Goal: Information Seeking & Learning: Learn about a topic

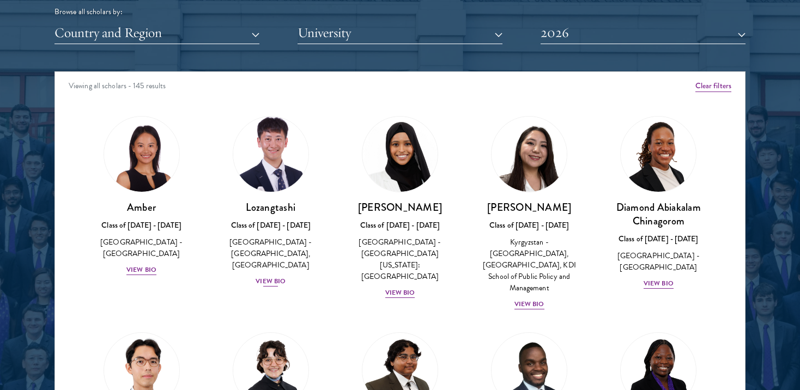
scroll to position [1376, 0]
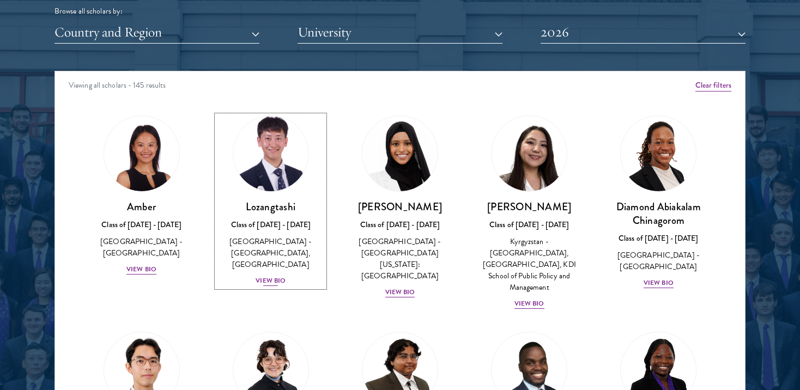
click at [294, 203] on h3 "Lozangtashi" at bounding box center [270, 207] width 107 height 14
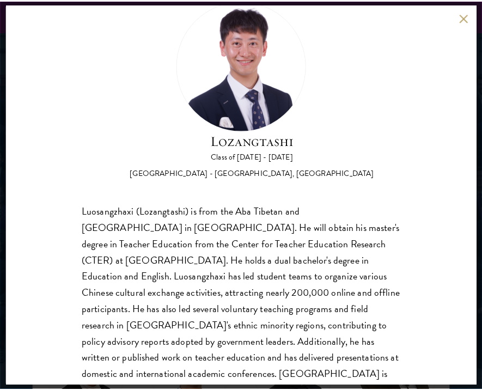
scroll to position [1340, 0]
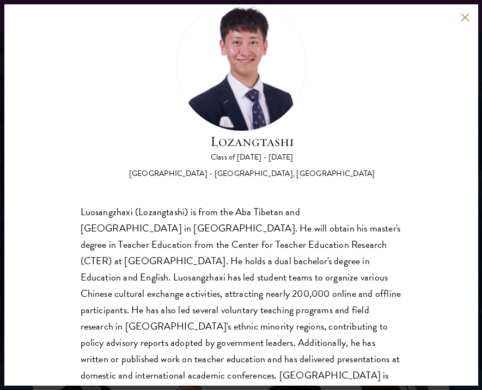
click at [473, 17] on div "Lozangtashi Class of [DATE] - [DATE] [GEOGRAPHIC_DATA] - [GEOGRAPHIC_DATA], [GE…" at bounding box center [241, 194] width 474 height 381
click at [464, 17] on button at bounding box center [465, 17] width 9 height 9
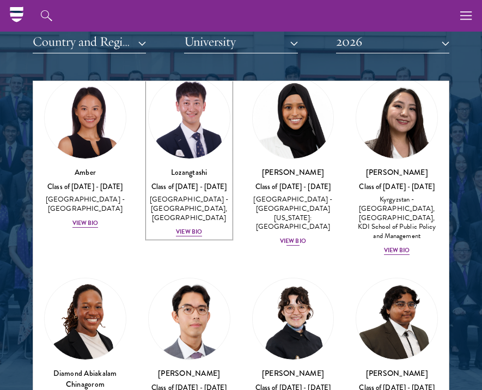
scroll to position [51, 0]
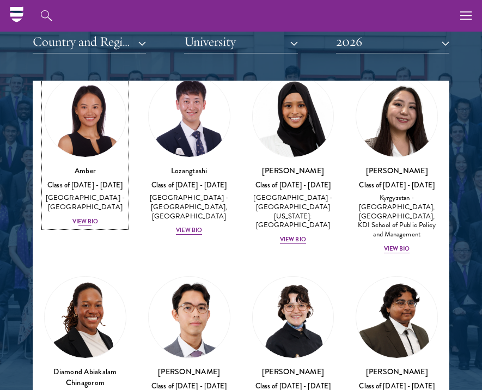
click at [92, 172] on h3 "Amber" at bounding box center [85, 170] width 82 height 11
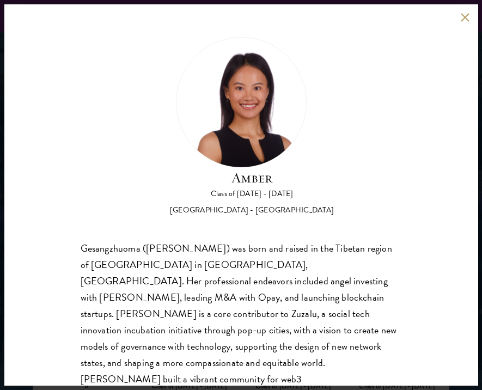
scroll to position [51, 0]
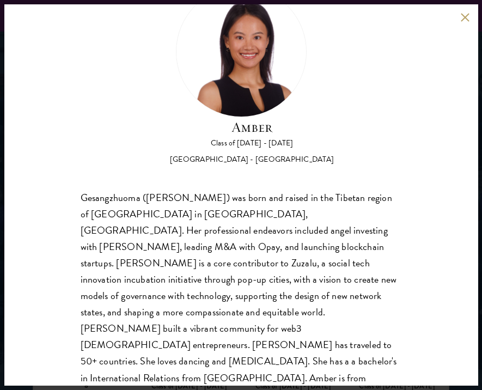
click at [459, 13] on div "Amber Class of [DATE] - [DATE] [GEOGRAPHIC_DATA] - [GEOGRAPHIC_DATA] Gesangzhuo…" at bounding box center [241, 194] width 474 height 381
click at [458, 15] on div "Amber Class of [DATE] - [DATE] [GEOGRAPHIC_DATA] - [GEOGRAPHIC_DATA] Gesangzhuo…" at bounding box center [241, 194] width 474 height 381
click at [461, 15] on button at bounding box center [465, 17] width 9 height 9
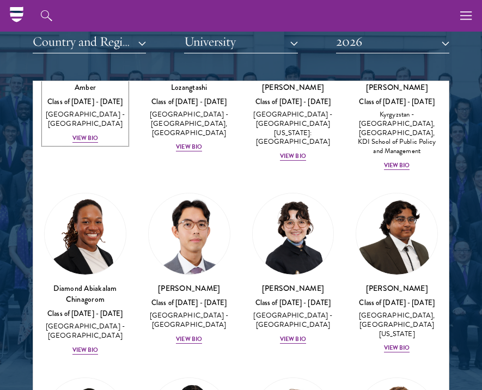
scroll to position [189, 0]
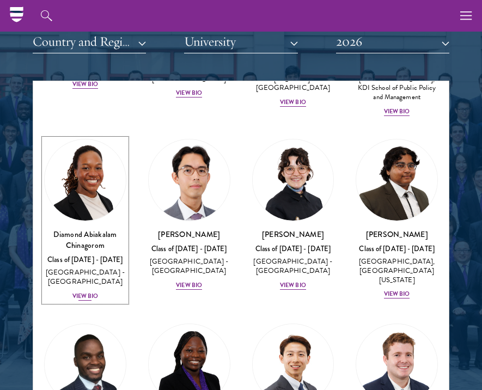
click at [87, 196] on img at bounding box center [85, 179] width 81 height 81
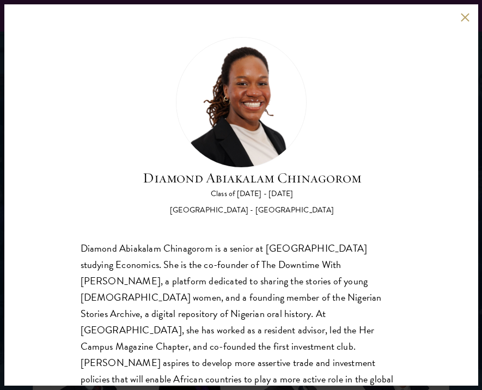
scroll to position [34, 0]
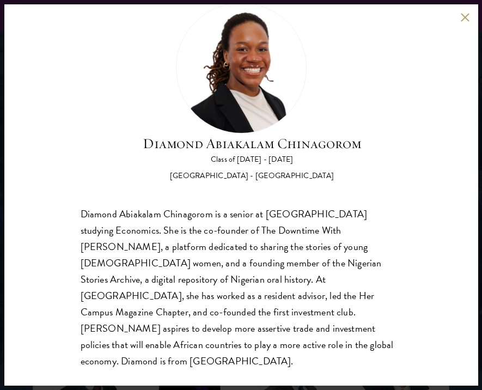
click at [464, 19] on button at bounding box center [465, 17] width 9 height 9
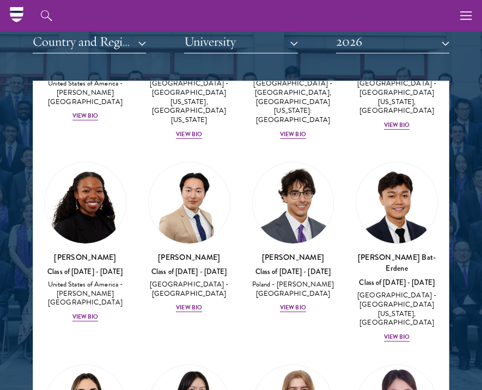
scroll to position [744, 0]
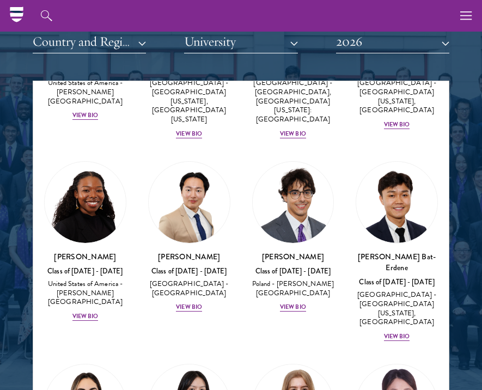
drag, startPoint x: 28, startPoint y: 229, endPoint x: 41, endPoint y: 228, distance: 13.1
click at [33, 228] on section "Scholar Directory Congratulations and welcome to the Schwarzman Scholars Class …" at bounding box center [241, 136] width 482 height 673
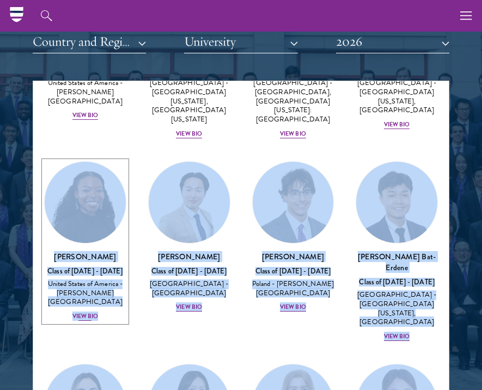
click at [64, 228] on img at bounding box center [85, 202] width 81 height 81
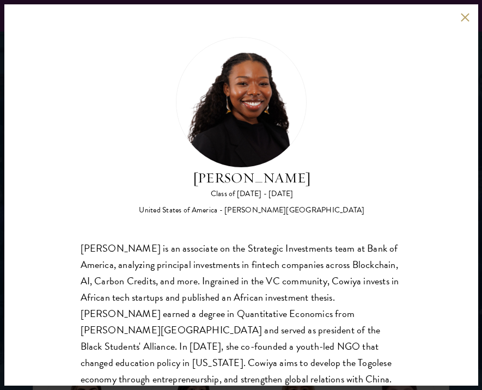
scroll to position [34, 0]
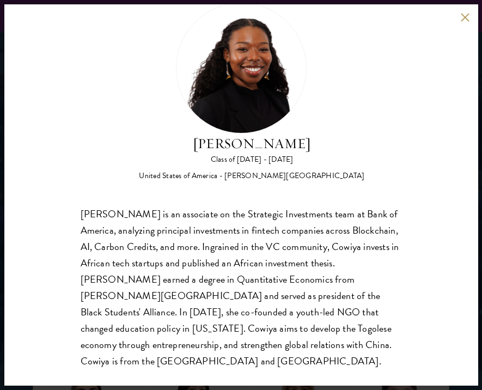
click at [466, 17] on button at bounding box center [465, 17] width 9 height 9
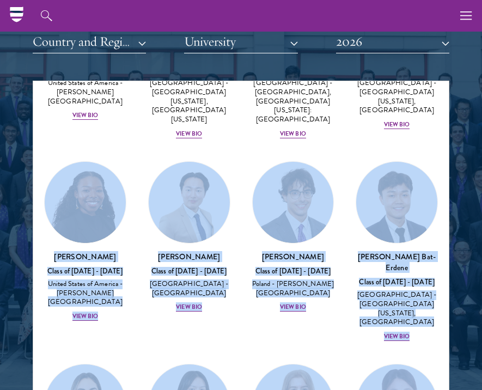
click at [345, 285] on div "[PERSON_NAME] Bat-Erdene Class of [DATE] - [DATE] [GEOGRAPHIC_DATA] - [GEOGRAPH…" at bounding box center [397, 251] width 104 height 203
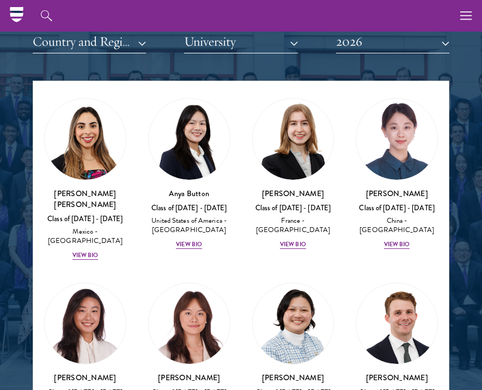
scroll to position [1018, 0]
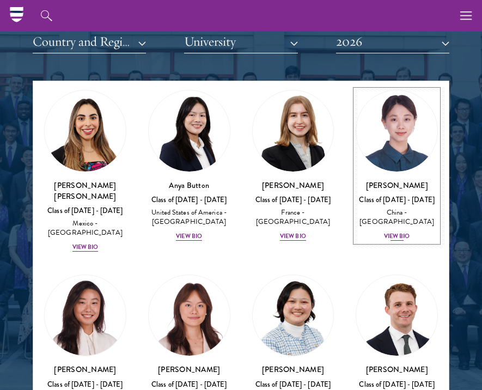
click at [393, 196] on div "Class of [DATE] - [DATE]" at bounding box center [397, 200] width 82 height 9
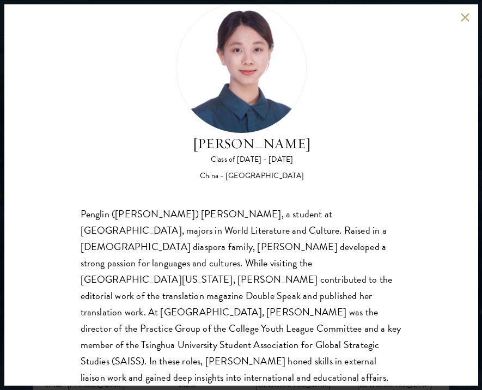
scroll to position [1353, 0]
click at [467, 19] on button at bounding box center [465, 17] width 9 height 9
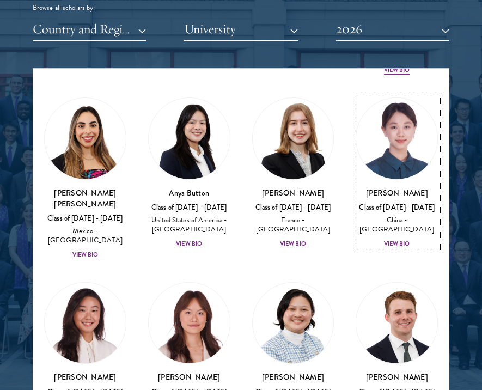
scroll to position [1018, 0]
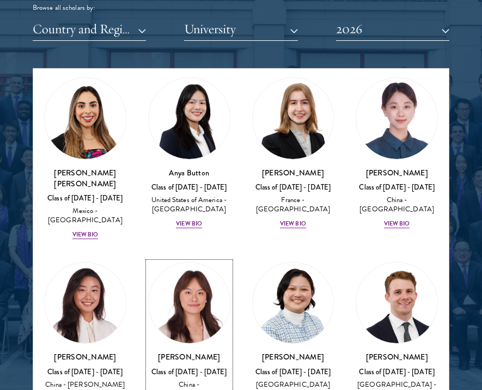
click at [202, 320] on link "[PERSON_NAME] Class of [DATE] - [DATE] [GEOGRAPHIC_DATA] - [GEOGRAPHIC_DATA] Vi…" at bounding box center [189, 338] width 82 height 152
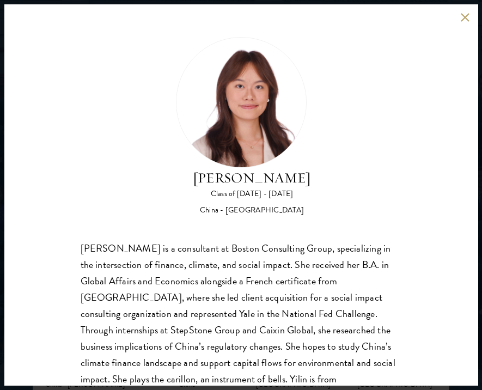
scroll to position [34, 0]
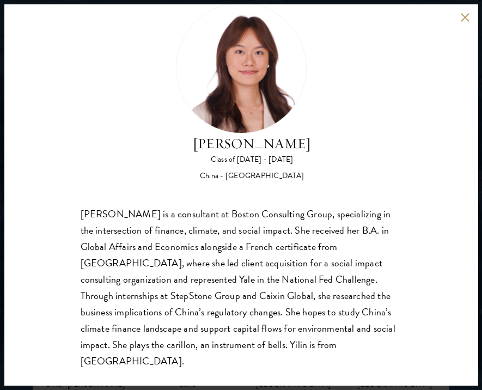
click at [465, 16] on button at bounding box center [465, 17] width 9 height 9
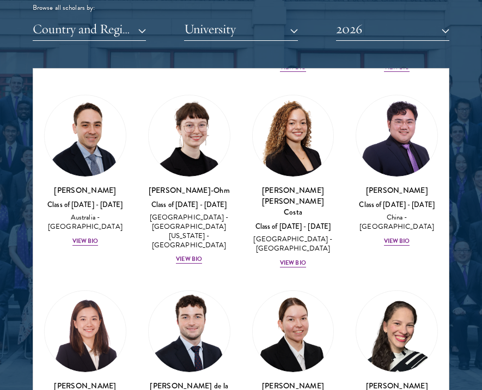
scroll to position [1400, 0]
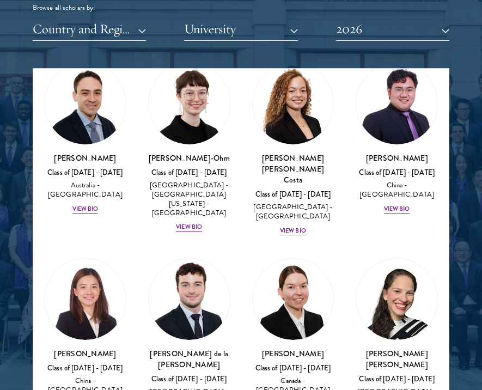
click at [233, 268] on div "[PERSON_NAME] de la [PERSON_NAME] Class of [DATE] - [DATE] [GEOGRAPHIC_DATA] - …" at bounding box center [189, 343] width 104 height 193
click at [214, 268] on img at bounding box center [189, 299] width 81 height 81
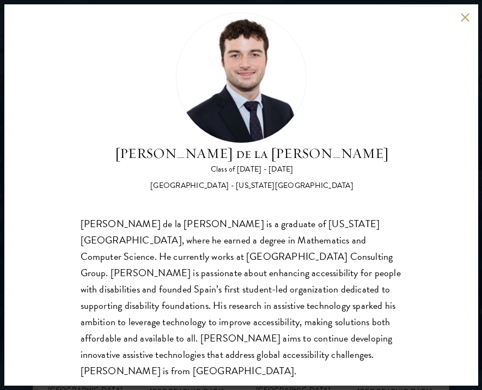
scroll to position [24, 0]
click at [467, 22] on div "[PERSON_NAME] de la [PERSON_NAME] Class of [DATE] - [DATE] [GEOGRAPHIC_DATA] - …" at bounding box center [241, 194] width 474 height 381
click at [467, 17] on button at bounding box center [465, 17] width 9 height 9
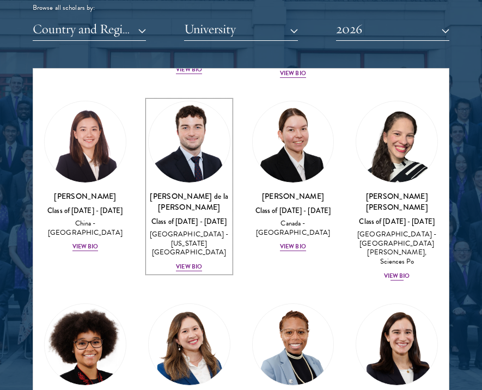
scroll to position [1606, 0]
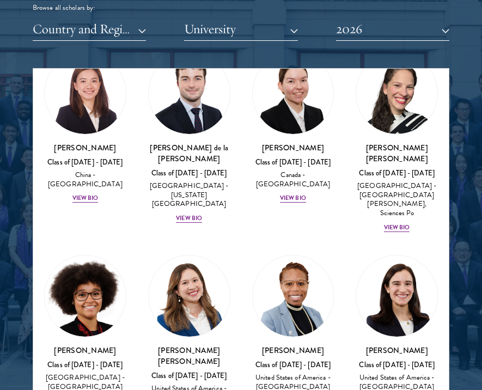
click at [71, 256] on img at bounding box center [85, 296] width 81 height 81
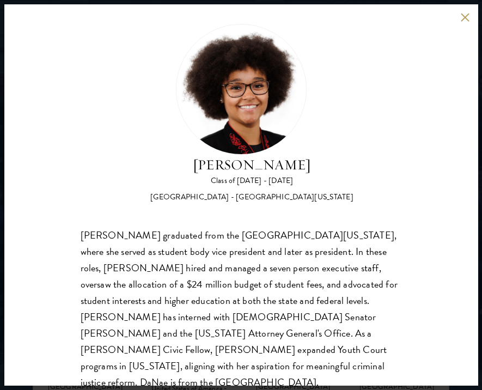
scroll to position [18, 0]
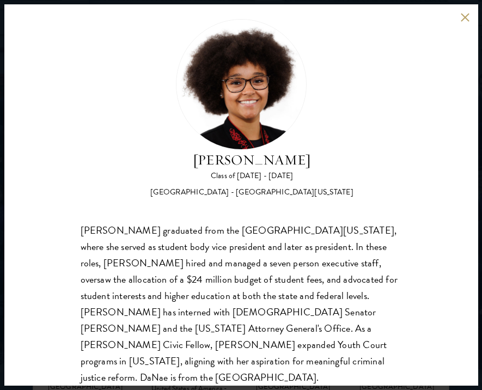
click at [460, 14] on div "[PERSON_NAME] Class of [DATE] - [DATE] [GEOGRAPHIC_DATA] - [GEOGRAPHIC_DATA][US…" at bounding box center [241, 194] width 474 height 381
click at [461, 16] on button at bounding box center [465, 17] width 9 height 9
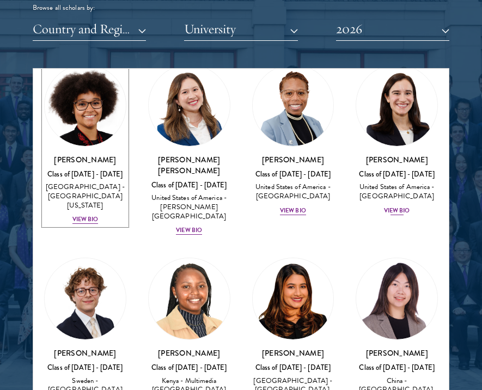
scroll to position [1813, 0]
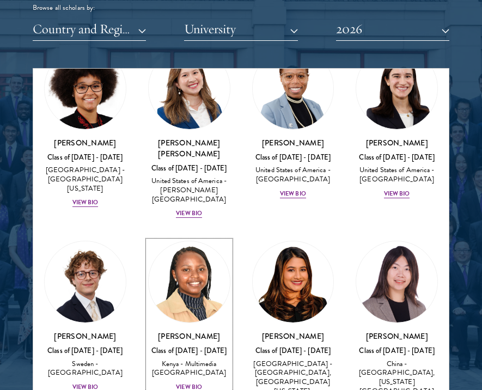
click at [189, 241] on img at bounding box center [189, 281] width 81 height 81
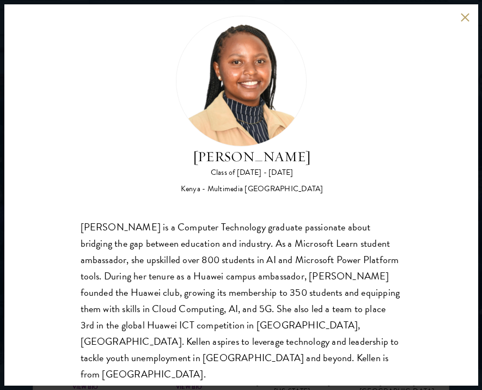
scroll to position [22, 0]
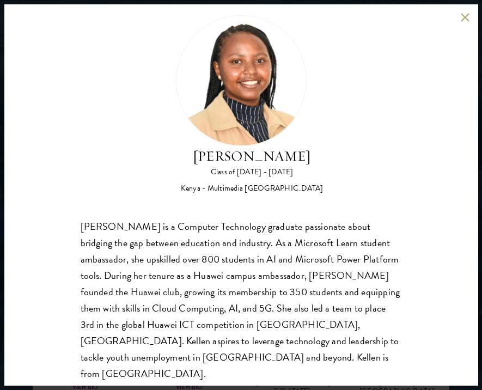
click at [464, 21] on button at bounding box center [465, 17] width 9 height 9
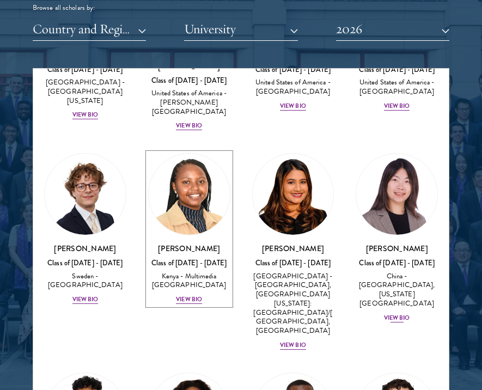
scroll to position [1927, 0]
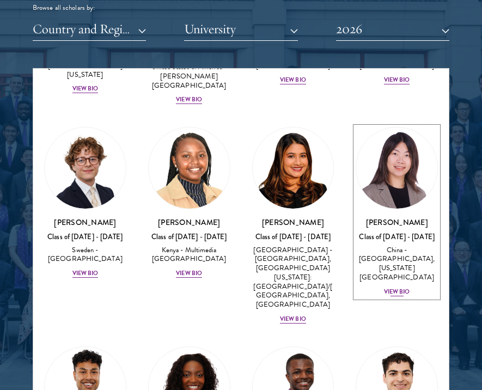
click at [375, 246] on div "China - [GEOGRAPHIC_DATA], [US_STATE][GEOGRAPHIC_DATA]" at bounding box center [397, 264] width 82 height 37
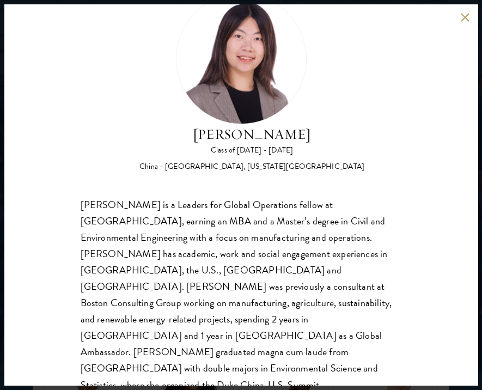
scroll to position [51, 0]
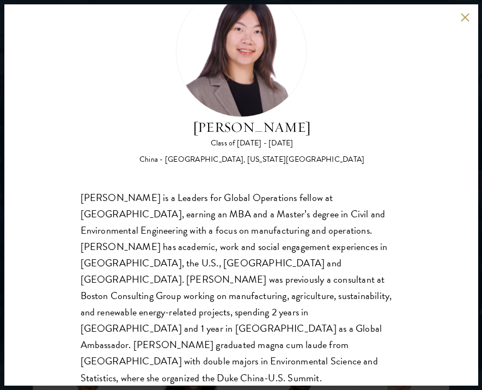
click at [473, 21] on div "[PERSON_NAME] Class of [DATE] - [DATE] [GEOGRAPHIC_DATA] - [GEOGRAPHIC_DATA], […" at bounding box center [241, 194] width 474 height 381
click at [470, 21] on div "[PERSON_NAME] Class of [DATE] - [DATE] [GEOGRAPHIC_DATA] - [GEOGRAPHIC_DATA], […" at bounding box center [241, 194] width 474 height 381
click at [467, 20] on button at bounding box center [465, 17] width 9 height 9
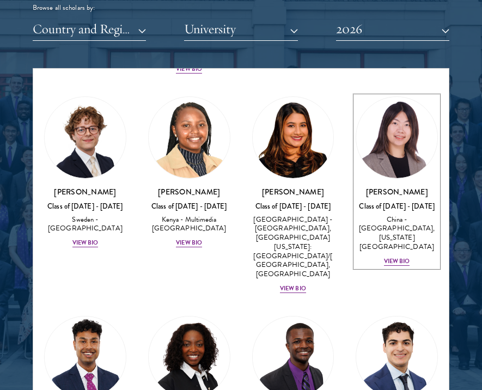
scroll to position [2019, 0]
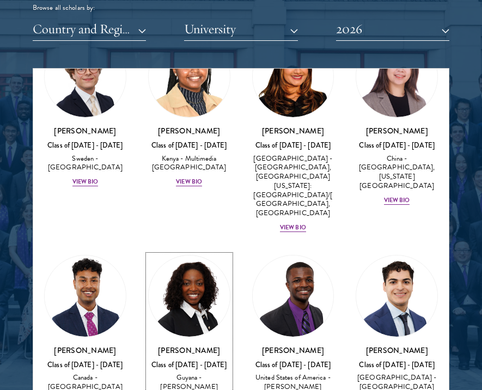
click at [178, 256] on img at bounding box center [189, 296] width 81 height 81
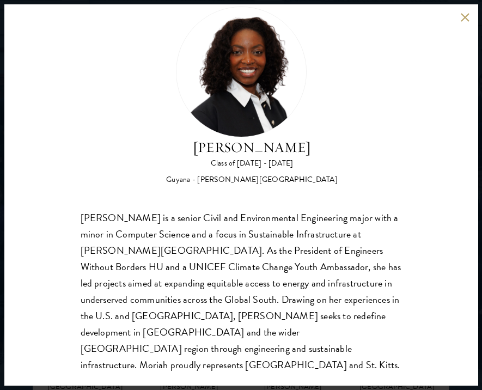
scroll to position [32, 0]
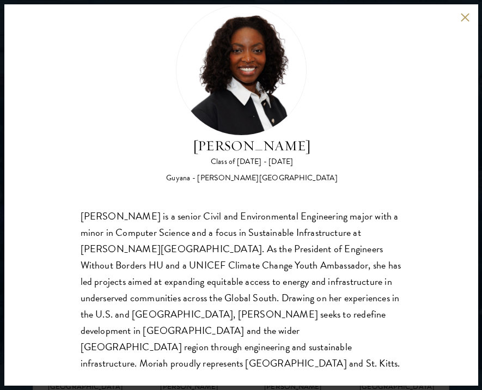
click at [463, 21] on button at bounding box center [465, 17] width 9 height 9
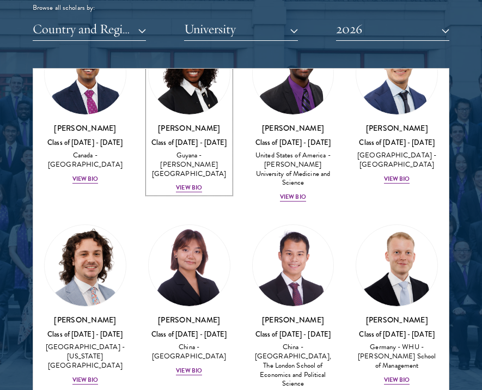
scroll to position [2240, 0]
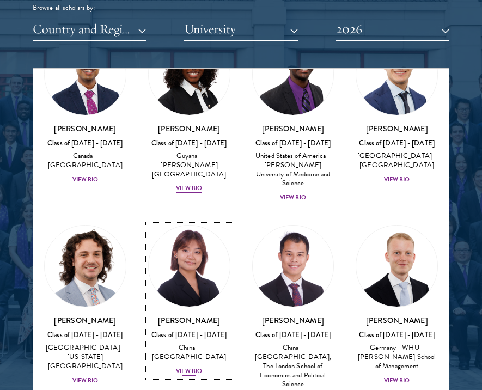
click at [193, 315] on div "[PERSON_NAME] Class of [DATE] - [DATE] [GEOGRAPHIC_DATA] - [GEOGRAPHIC_DATA] Vi…" at bounding box center [189, 346] width 82 height 62
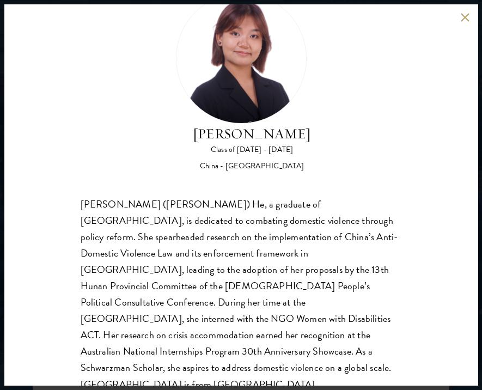
scroll to position [51, 0]
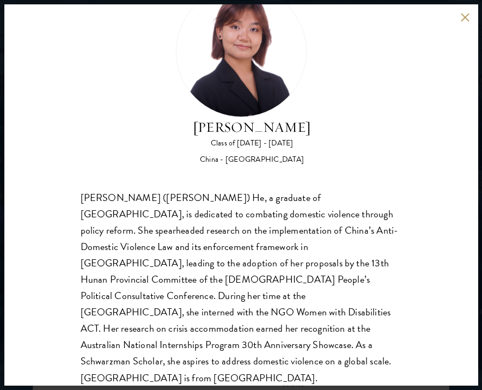
click at [459, 16] on div "[PERSON_NAME] Class of [DATE] - [DATE] [GEOGRAPHIC_DATA] - [GEOGRAPHIC_DATA] [P…" at bounding box center [241, 194] width 474 height 381
click at [464, 15] on button at bounding box center [465, 17] width 9 height 9
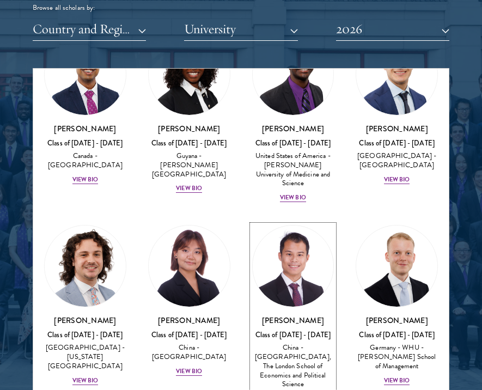
click at [325, 226] on img at bounding box center [293, 266] width 81 height 81
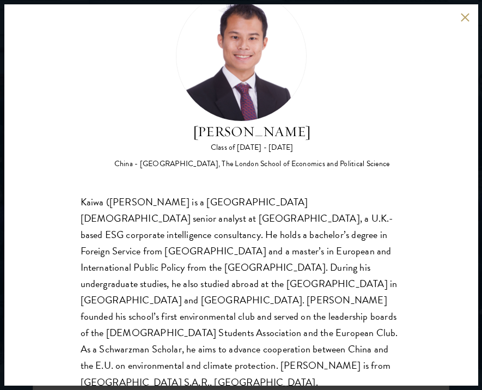
scroll to position [50, 0]
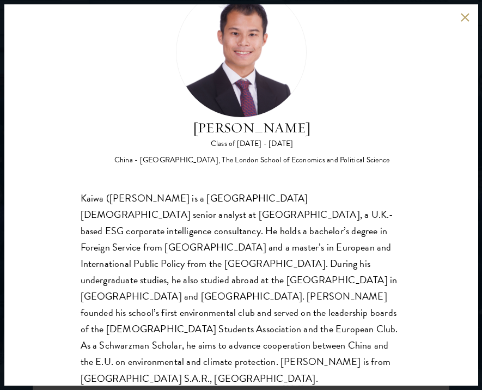
click at [469, 19] on button at bounding box center [465, 17] width 9 height 9
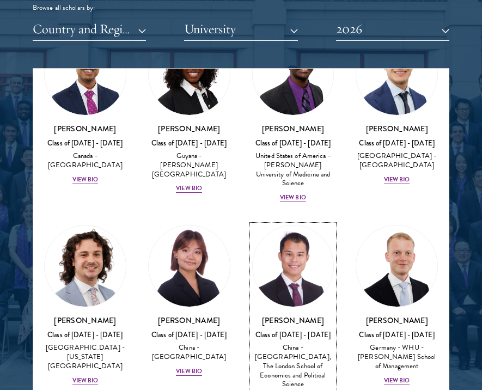
drag, startPoint x: 464, startPoint y: 19, endPoint x: 461, endPoint y: 53, distance: 34.4
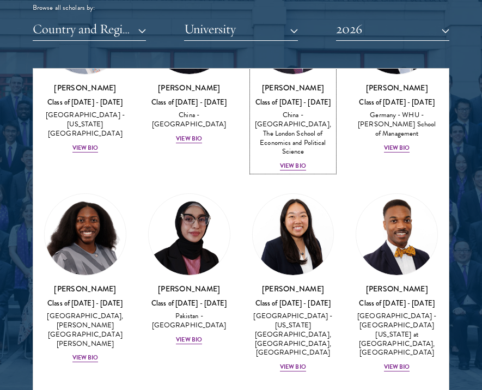
scroll to position [2471, 0]
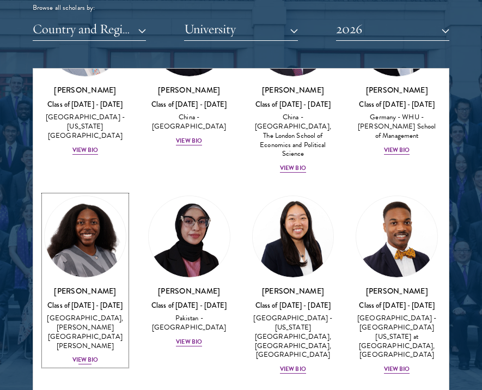
click at [96, 314] on div "[GEOGRAPHIC_DATA], [PERSON_NAME][GEOGRAPHIC_DATA][PERSON_NAME]" at bounding box center [85, 332] width 82 height 37
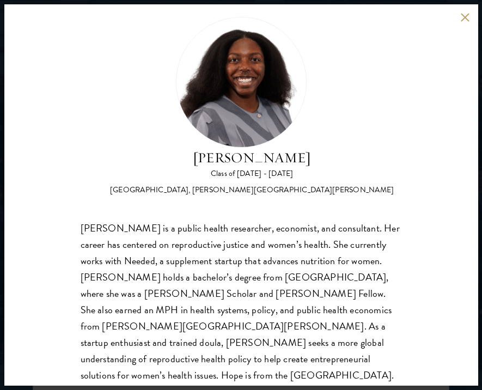
scroll to position [22, 0]
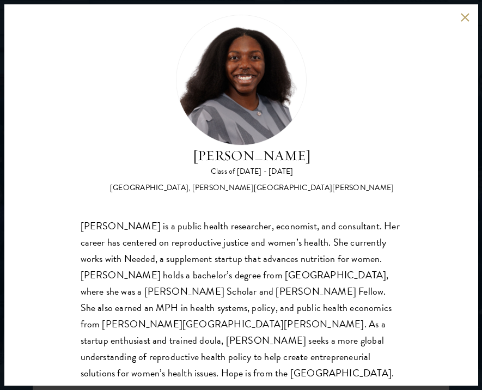
click at [466, 18] on button at bounding box center [465, 17] width 9 height 9
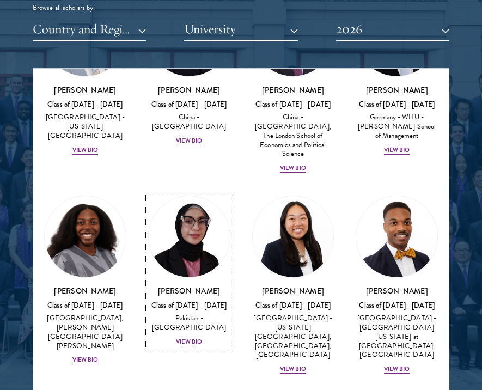
click at [200, 285] on div "Bree Javed Class of [DATE] - [DATE] [GEOGRAPHIC_DATA] - [GEOGRAPHIC_DATA] View …" at bounding box center [189, 316] width 82 height 62
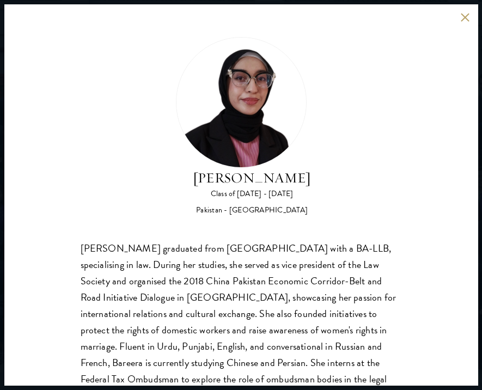
scroll to position [34, 0]
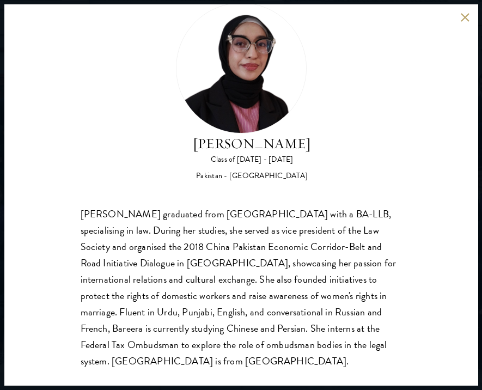
click at [467, 15] on button at bounding box center [465, 17] width 9 height 9
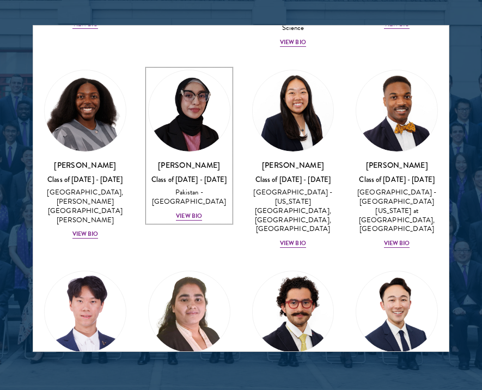
scroll to position [2555, 0]
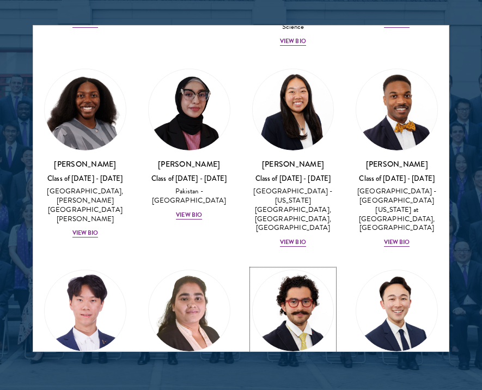
click at [308, 270] on img at bounding box center [293, 310] width 81 height 81
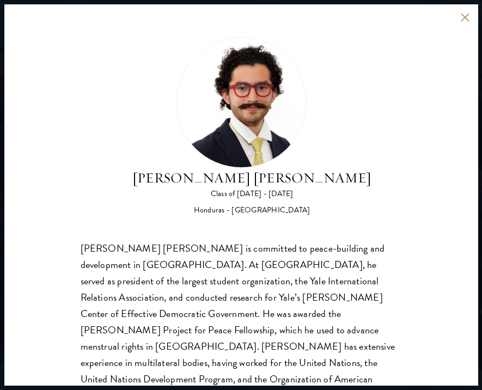
click at [464, 14] on button at bounding box center [465, 17] width 9 height 9
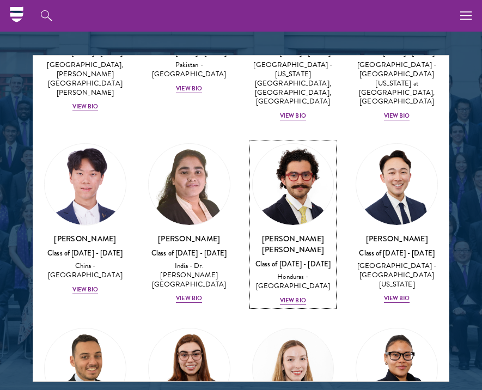
scroll to position [2732, 0]
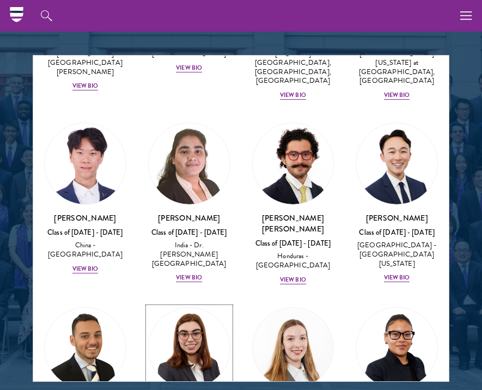
click at [175, 308] on img at bounding box center [189, 348] width 81 height 81
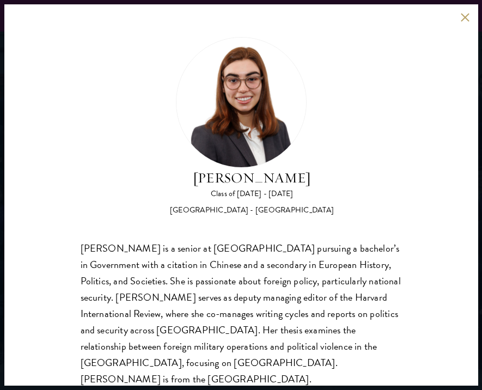
scroll to position [18, 0]
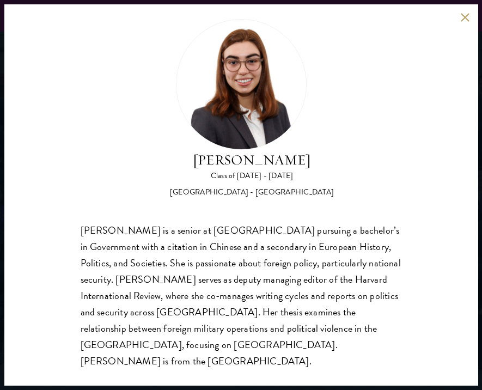
click at [463, 21] on button at bounding box center [465, 17] width 9 height 9
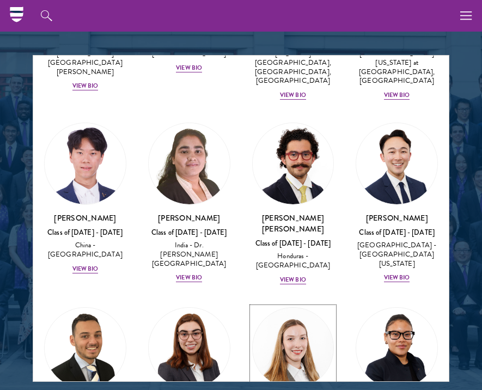
click at [300, 308] on img at bounding box center [293, 348] width 81 height 81
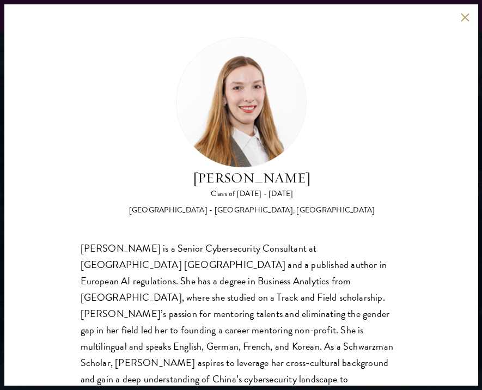
scroll to position [34, 0]
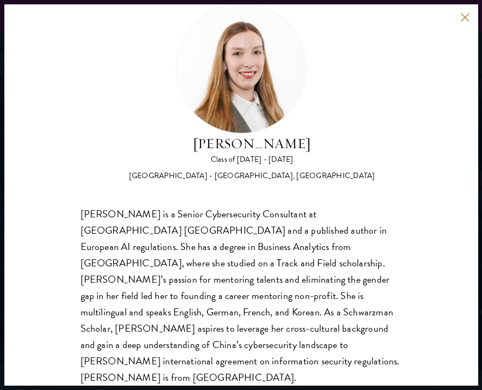
click at [471, 17] on div "[PERSON_NAME] Class of [DATE] - [DATE] [GEOGRAPHIC_DATA] - [GEOGRAPHIC_DATA], […" at bounding box center [241, 194] width 474 height 381
click at [467, 17] on button at bounding box center [465, 17] width 9 height 9
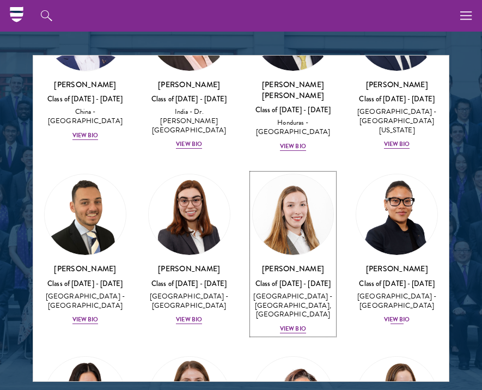
scroll to position [2920, 0]
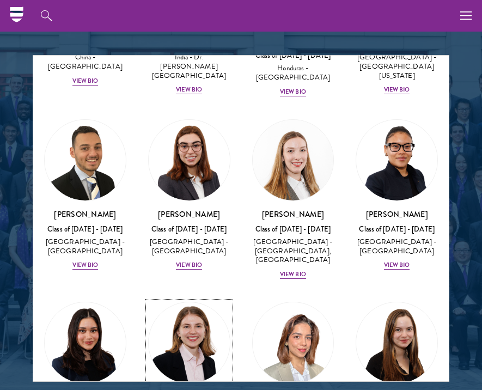
click at [175, 302] on img at bounding box center [189, 342] width 81 height 81
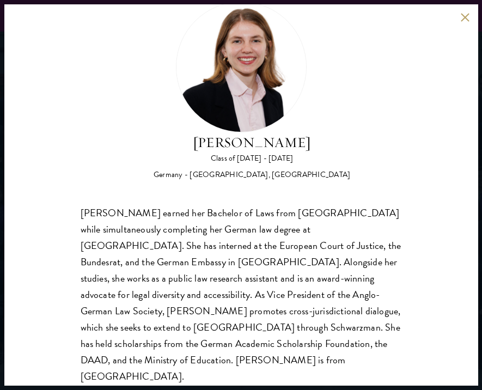
scroll to position [43, 0]
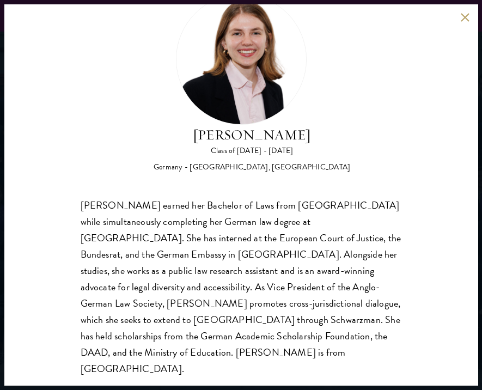
click at [461, 24] on div "[PERSON_NAME] Class of [DATE] - [DATE] [GEOGRAPHIC_DATA] - [GEOGRAPHIC_DATA], […" at bounding box center [241, 194] width 474 height 381
click at [461, 17] on button at bounding box center [465, 17] width 9 height 9
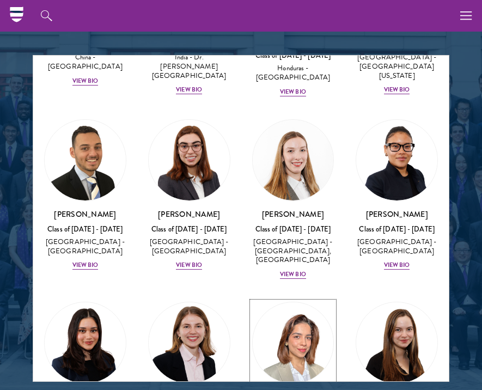
click at [318, 302] on img at bounding box center [293, 342] width 81 height 81
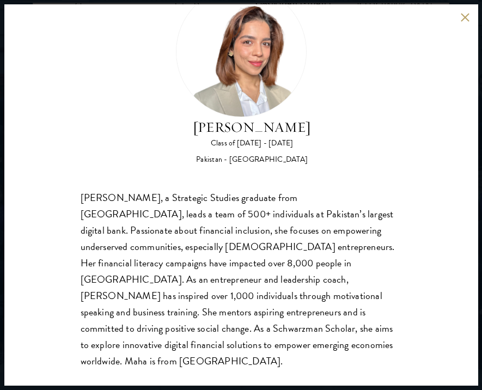
scroll to position [1431, 0]
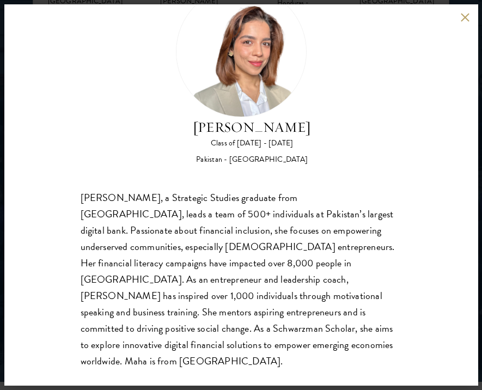
click at [461, 14] on button at bounding box center [465, 17] width 9 height 9
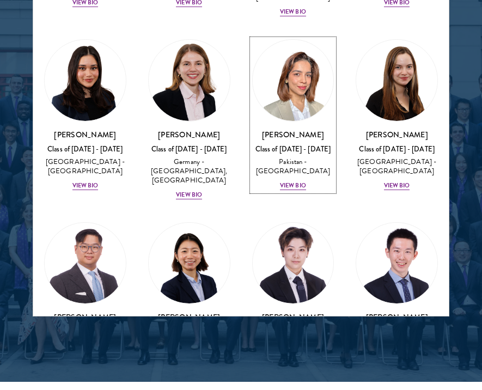
scroll to position [3117, 0]
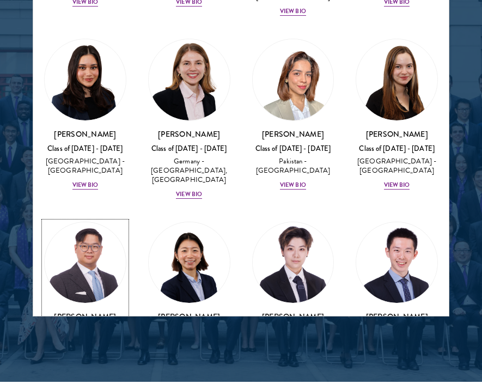
click at [103, 311] on h3 "[PERSON_NAME]" at bounding box center [85, 316] width 82 height 11
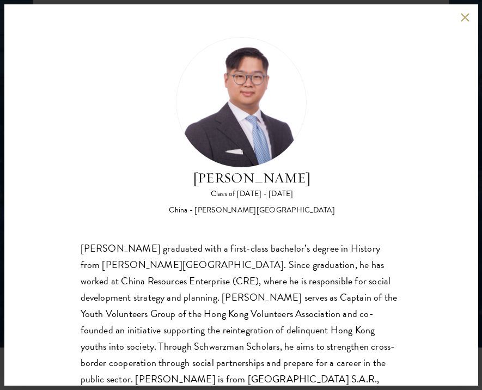
scroll to position [34, 0]
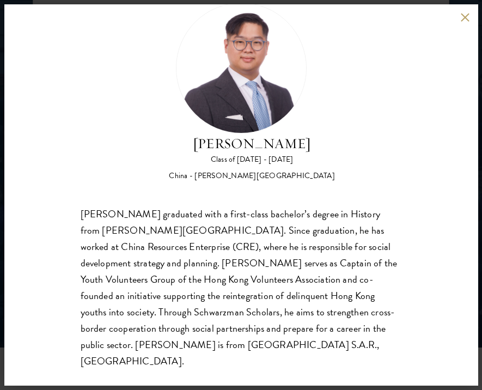
click at [463, 20] on button at bounding box center [465, 17] width 9 height 9
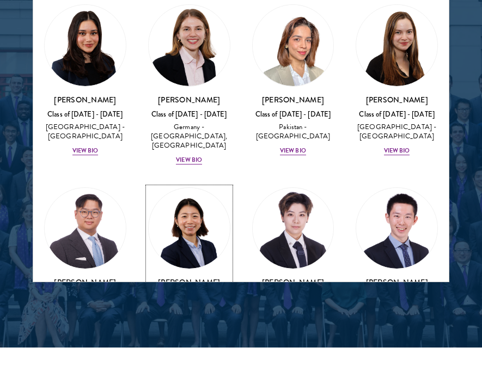
click at [205, 188] on img at bounding box center [189, 228] width 81 height 81
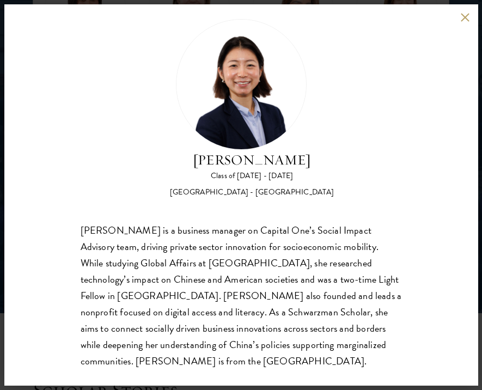
scroll to position [1508, 0]
click at [472, 17] on div "[PERSON_NAME] Class of [DATE] - [DATE] [GEOGRAPHIC_DATA] - [GEOGRAPHIC_DATA] [P…" at bounding box center [241, 194] width 474 height 381
click at [470, 17] on div "[PERSON_NAME] Class of [DATE] - [DATE] [GEOGRAPHIC_DATA] - [GEOGRAPHIC_DATA] [P…" at bounding box center [241, 194] width 474 height 381
click at [464, 17] on button at bounding box center [465, 17] width 9 height 9
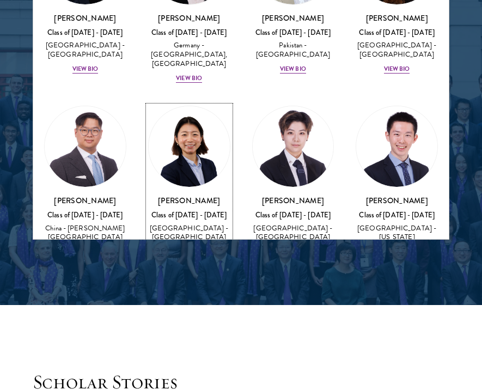
scroll to position [3156, 0]
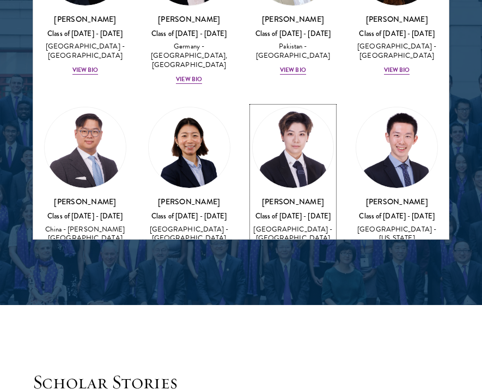
click at [319, 196] on h3 "[PERSON_NAME]" at bounding box center [293, 201] width 82 height 11
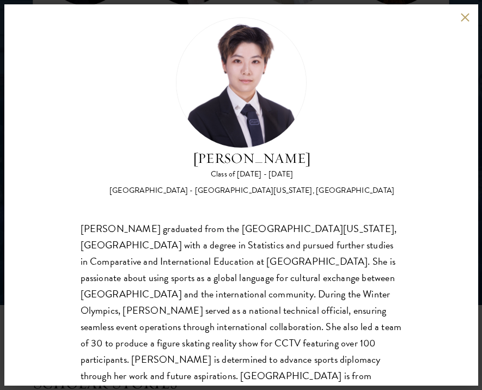
scroll to position [22, 0]
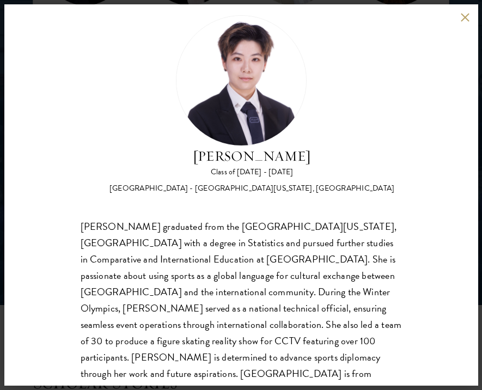
click at [460, 16] on div "[PERSON_NAME] Class of [DATE] - [DATE] [GEOGRAPHIC_DATA] - [GEOGRAPHIC_DATA][US…" at bounding box center [241, 194] width 474 height 381
click at [464, 16] on button at bounding box center [465, 17] width 9 height 9
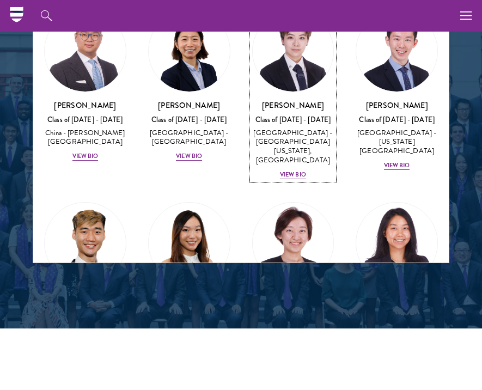
scroll to position [3287, 0]
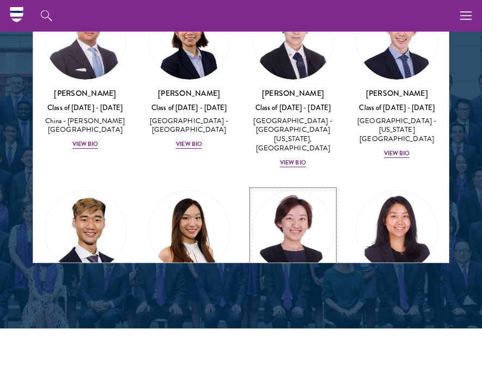
click at [280, 191] on img at bounding box center [293, 231] width 81 height 81
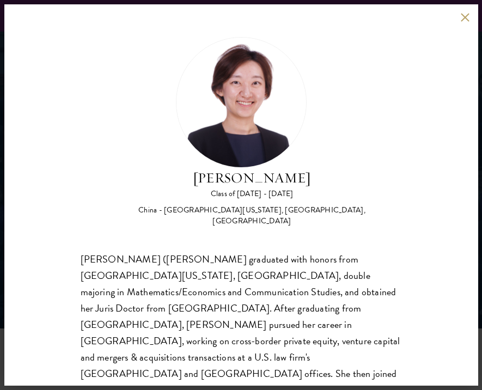
scroll to position [51, 0]
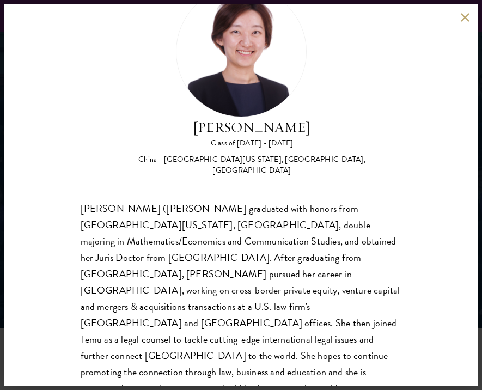
click at [463, 17] on button at bounding box center [465, 17] width 9 height 9
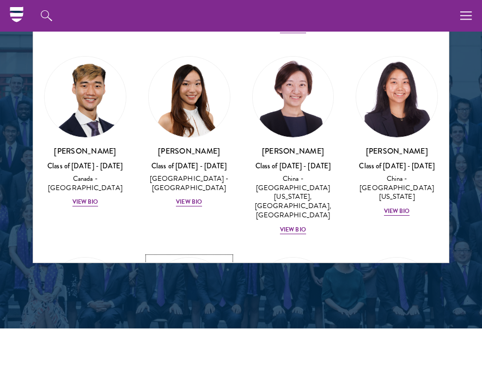
scroll to position [3422, 0]
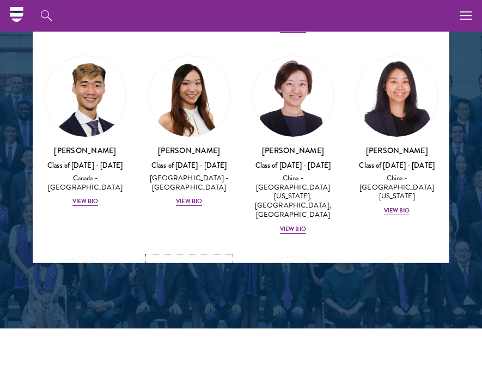
click at [191, 257] on img at bounding box center [189, 297] width 81 height 81
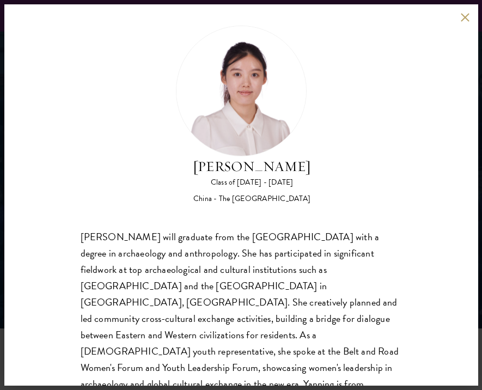
scroll to position [12, 0]
click at [463, 26] on div "[PERSON_NAME] Class of [DATE] - [DATE] [GEOGRAPHIC_DATA] - The [GEOGRAPHIC_DATA…" at bounding box center [241, 194] width 474 height 381
click at [463, 17] on button at bounding box center [465, 17] width 9 height 9
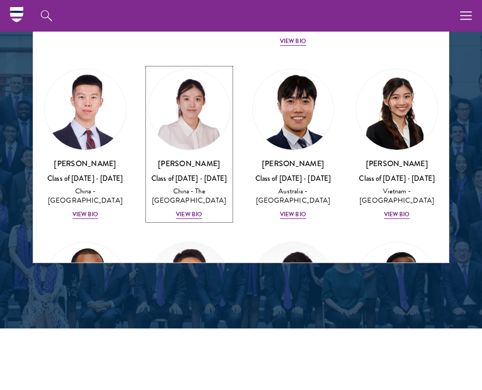
scroll to position [3608, 0]
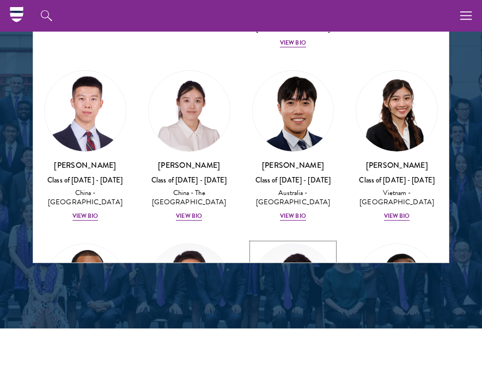
click at [292, 244] on img at bounding box center [293, 284] width 81 height 81
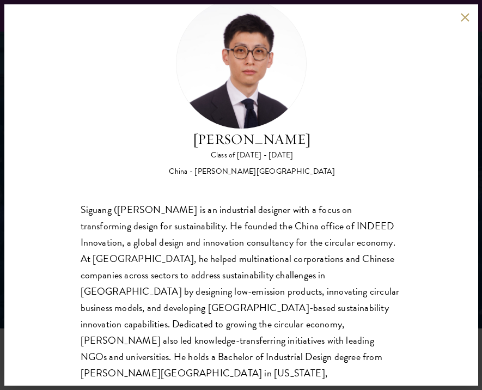
scroll to position [42, 0]
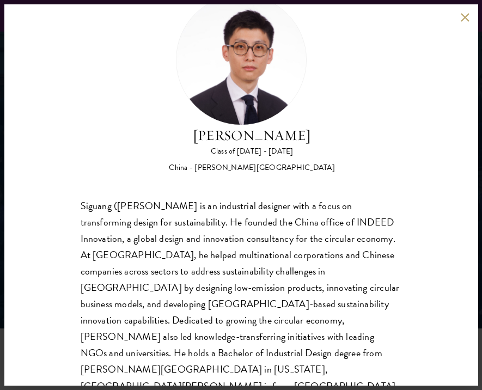
click at [465, 15] on button at bounding box center [465, 17] width 9 height 9
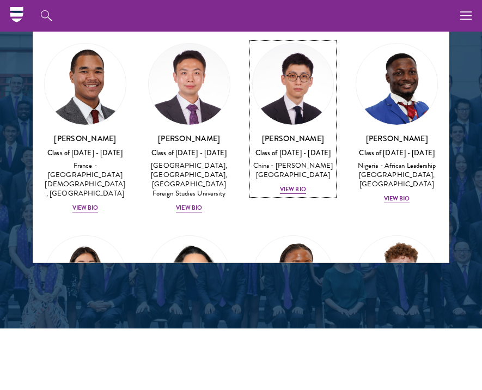
scroll to position [3808, 0]
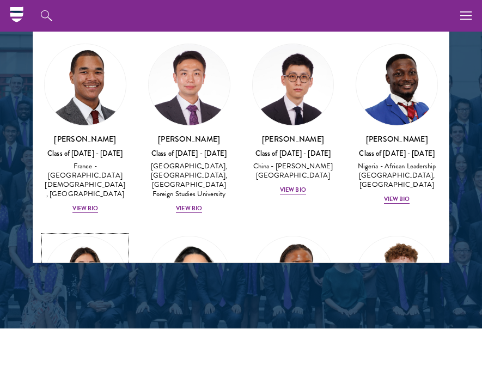
click at [81, 325] on h3 "[PERSON_NAME]" at bounding box center [85, 330] width 82 height 11
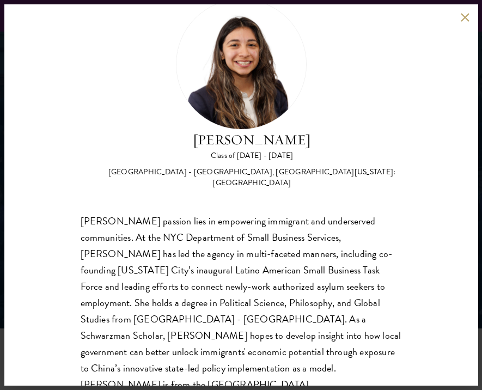
scroll to position [39, 0]
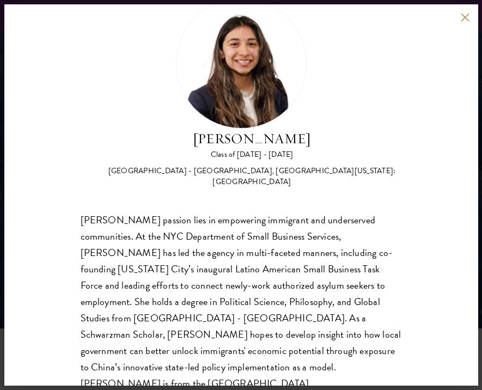
click at [470, 14] on div "[PERSON_NAME] Class of [DATE] - [DATE] [GEOGRAPHIC_DATA] - [GEOGRAPHIC_DATA], […" at bounding box center [241, 194] width 474 height 381
click at [466, 14] on button at bounding box center [465, 17] width 9 height 9
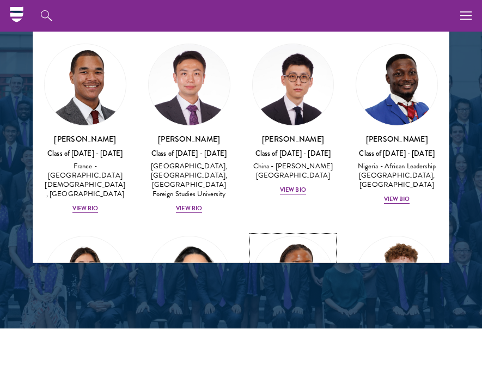
click at [318, 236] on img at bounding box center [293, 276] width 81 height 81
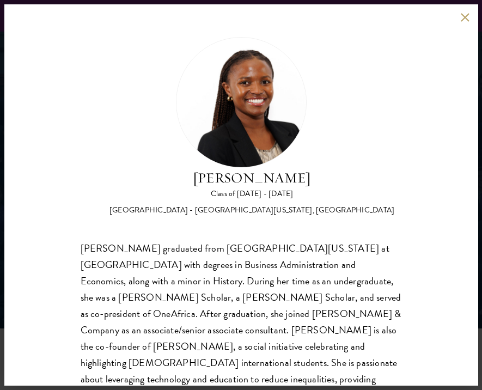
scroll to position [34, 0]
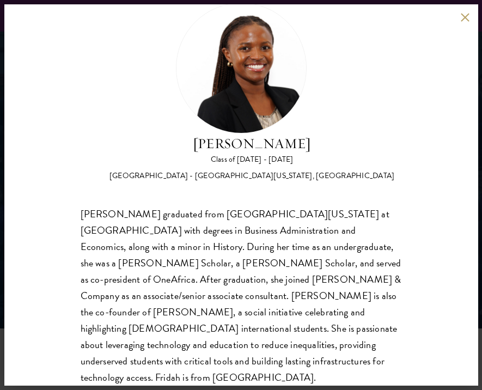
click at [464, 24] on div "[PERSON_NAME] Class of [DATE] - [DATE] [GEOGRAPHIC_DATA] - [GEOGRAPHIC_DATA][US…" at bounding box center [241, 194] width 474 height 381
click at [464, 17] on button at bounding box center [465, 17] width 9 height 9
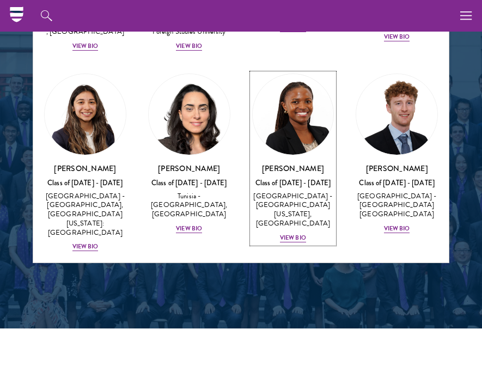
scroll to position [3985, 0]
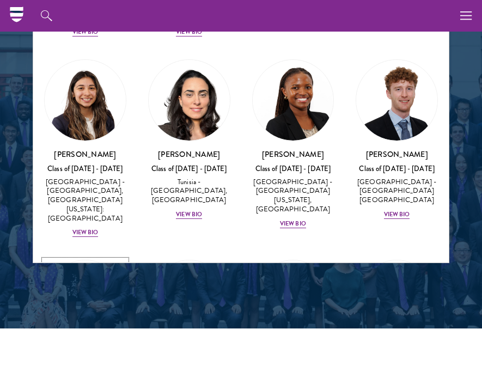
click at [90, 260] on img at bounding box center [85, 300] width 81 height 81
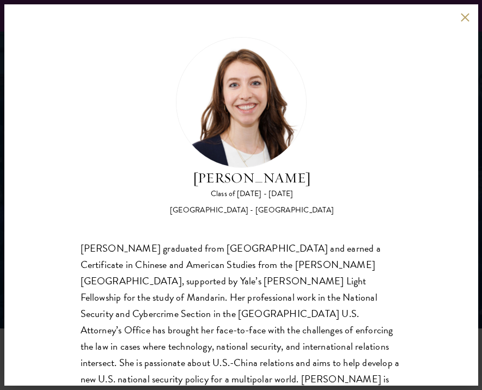
scroll to position [14, 0]
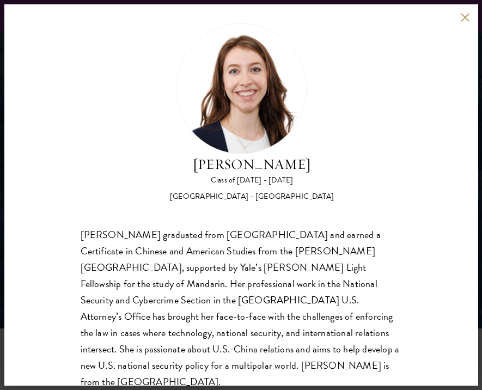
click at [467, 26] on div "[PERSON_NAME] Class of [DATE] - [DATE] [GEOGRAPHIC_DATA] - [GEOGRAPHIC_DATA] [P…" at bounding box center [241, 194] width 474 height 381
click at [467, 18] on button at bounding box center [465, 17] width 9 height 9
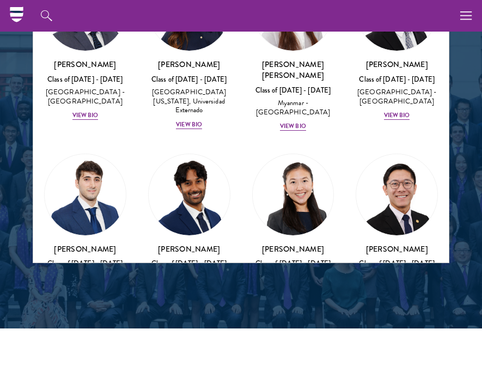
scroll to position [4545, 0]
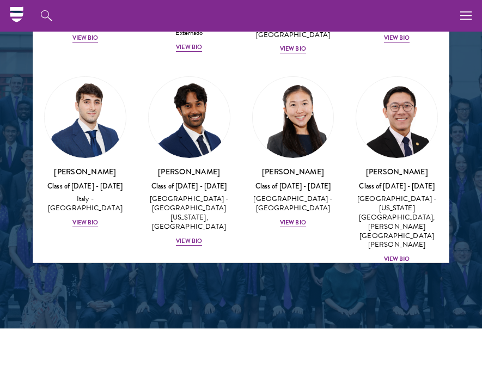
click at [211, 287] on img at bounding box center [189, 327] width 81 height 81
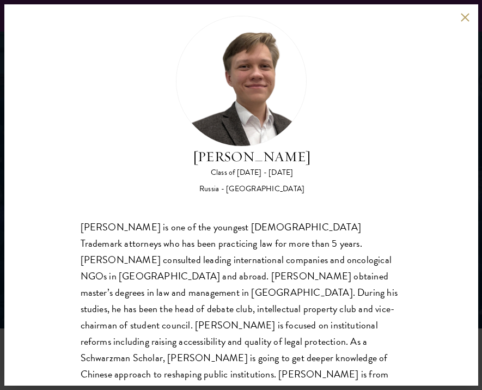
scroll to position [23, 0]
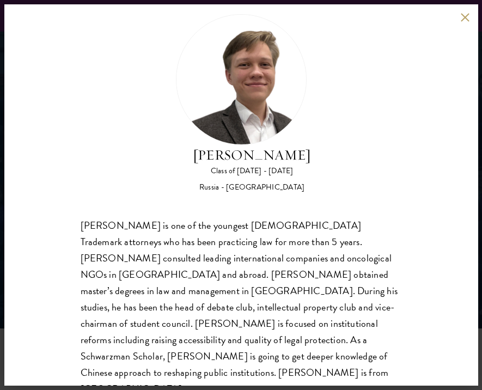
click at [470, 20] on button at bounding box center [465, 17] width 9 height 9
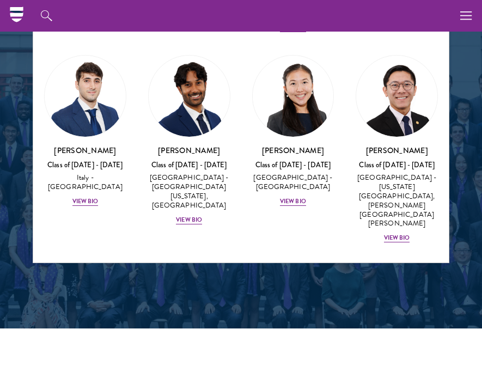
scroll to position [4567, 0]
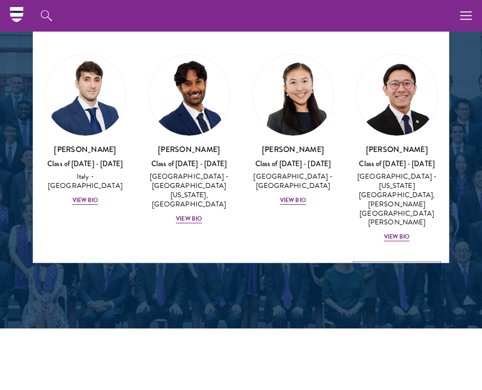
click at [414, 264] on link "[PERSON_NAME] Class of [DATE] - [DATE] Croatia - Sciences Po View Bio" at bounding box center [397, 335] width 82 height 143
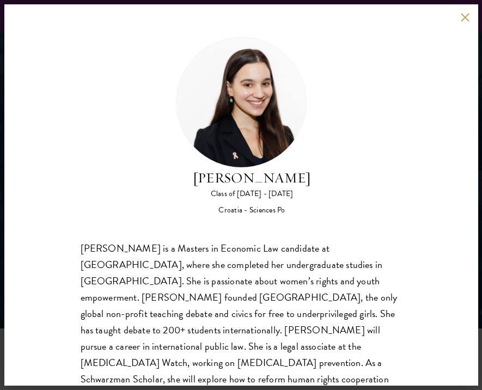
click at [466, 25] on div "[PERSON_NAME] Class of [DATE] - [DATE] Croatia - Sciences Po [PERSON_NAME] is a…" at bounding box center [241, 194] width 474 height 381
click at [466, 16] on button at bounding box center [465, 17] width 9 height 9
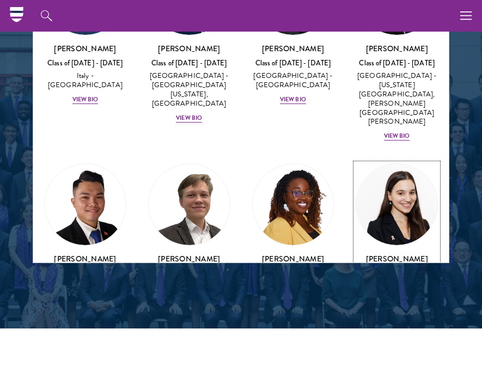
scroll to position [4703, 0]
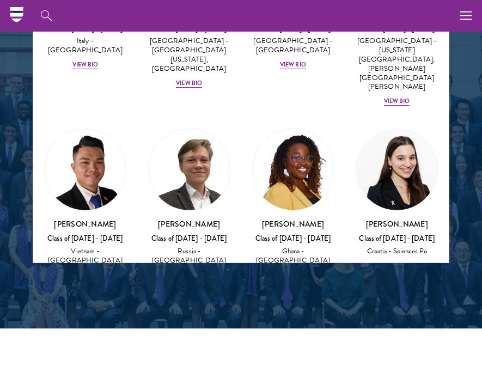
click at [189, 302] on link "[PERSON_NAME] Class of [DATE] - [DATE] [GEOGRAPHIC_DATA] - [GEOGRAPHIC_DATA] Vi…" at bounding box center [189, 378] width 82 height 152
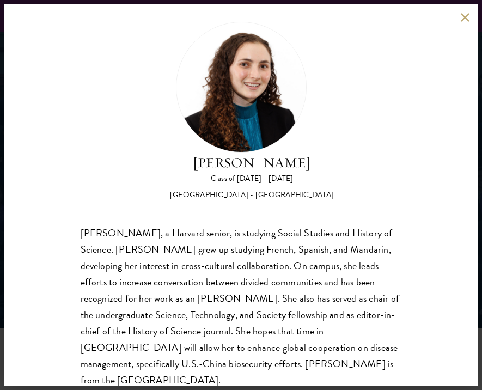
scroll to position [22, 0]
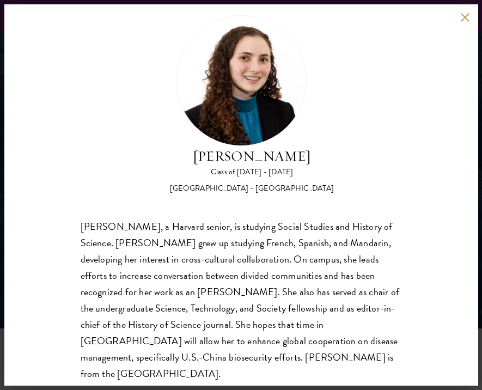
click at [467, 26] on div "[PERSON_NAME] Class of [DATE] - [DATE] [GEOGRAPHIC_DATA] - [GEOGRAPHIC_DATA] [P…" at bounding box center [241, 194] width 474 height 381
click at [467, 22] on div "[PERSON_NAME] Class of [DATE] - [DATE] [GEOGRAPHIC_DATA] - [GEOGRAPHIC_DATA] [P…" at bounding box center [241, 194] width 474 height 381
click at [467, 15] on button at bounding box center [465, 17] width 9 height 9
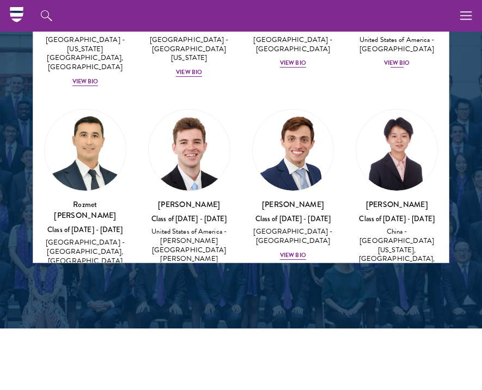
scroll to position [5856, 0]
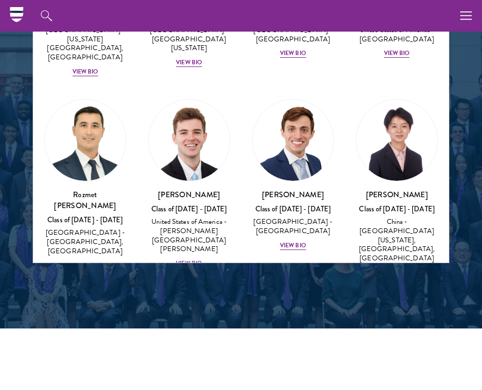
click at [303, 301] on img at bounding box center [293, 341] width 81 height 81
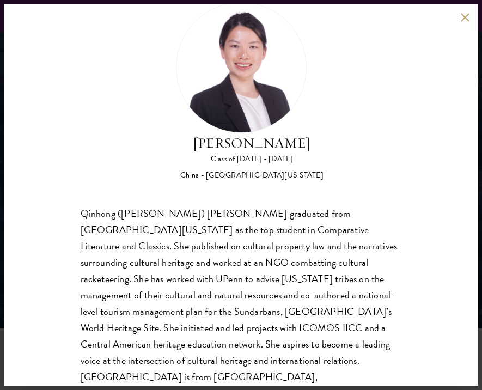
scroll to position [34, 0]
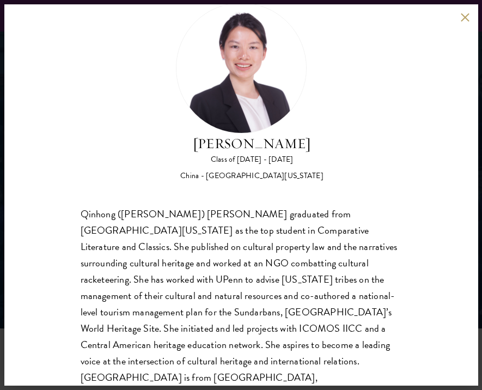
click at [463, 21] on button at bounding box center [465, 17] width 9 height 9
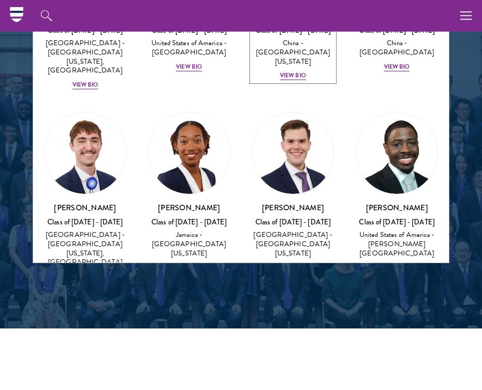
scroll to position [6251, 0]
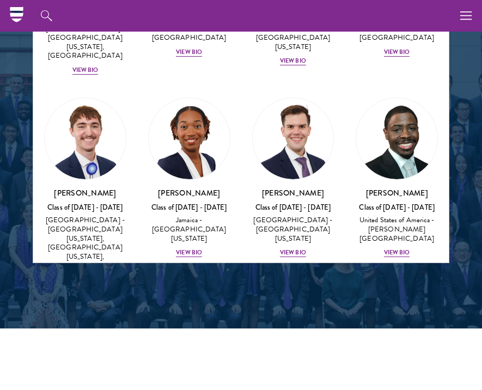
click at [70, 318] on img at bounding box center [85, 358] width 81 height 81
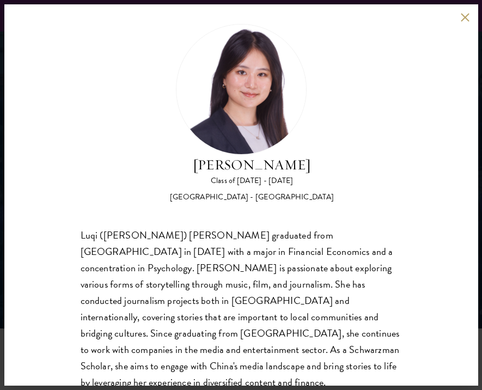
scroll to position [19, 0]
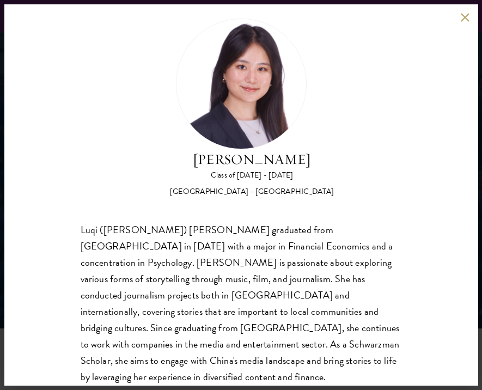
click at [461, 21] on button at bounding box center [465, 17] width 9 height 9
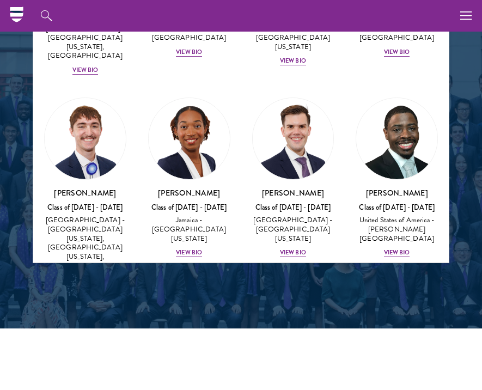
click at [115, 317] on link "[PERSON_NAME] Class of [DATE] - [DATE] [GEOGRAPHIC_DATA] - [GEOGRAPHIC_DATA] Vi…" at bounding box center [85, 393] width 82 height 152
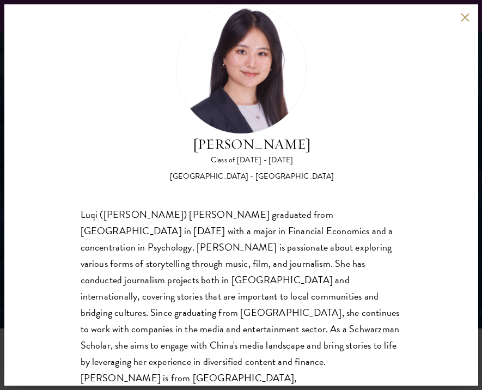
scroll to position [34, 0]
click at [464, 14] on button at bounding box center [465, 17] width 9 height 9
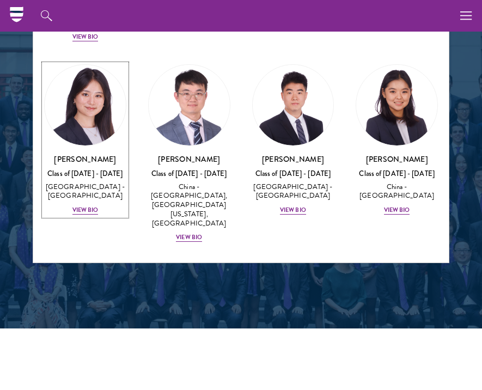
scroll to position [6496, 0]
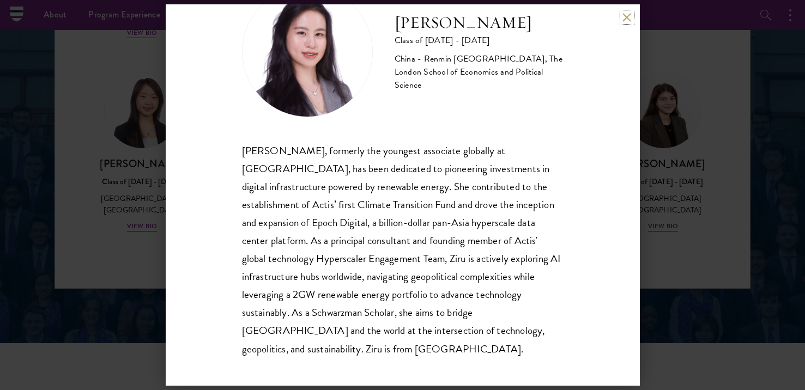
scroll to position [37, 0]
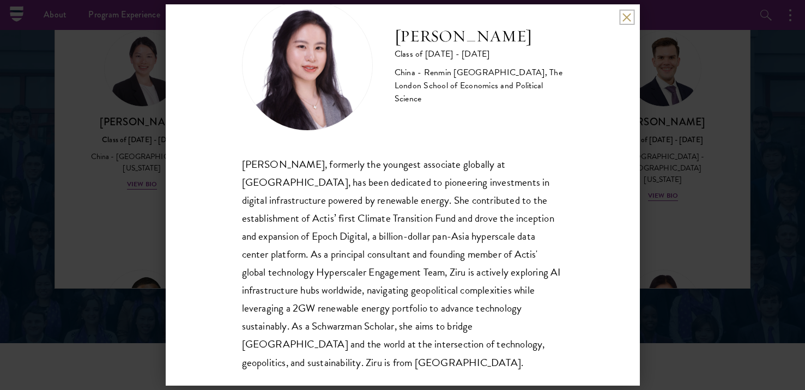
click at [625, 14] on button at bounding box center [626, 17] width 9 height 9
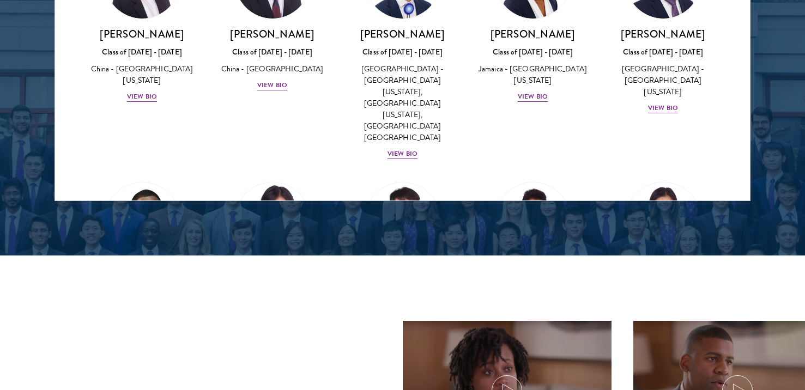
scroll to position [1750, 0]
